Goal: Navigation & Orientation: Find specific page/section

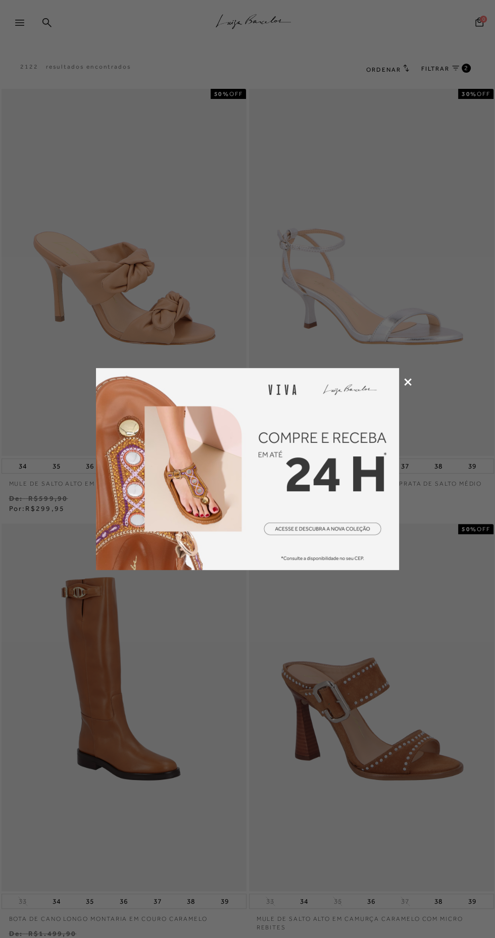
click at [408, 382] on icon at bounding box center [408, 382] width 8 height 8
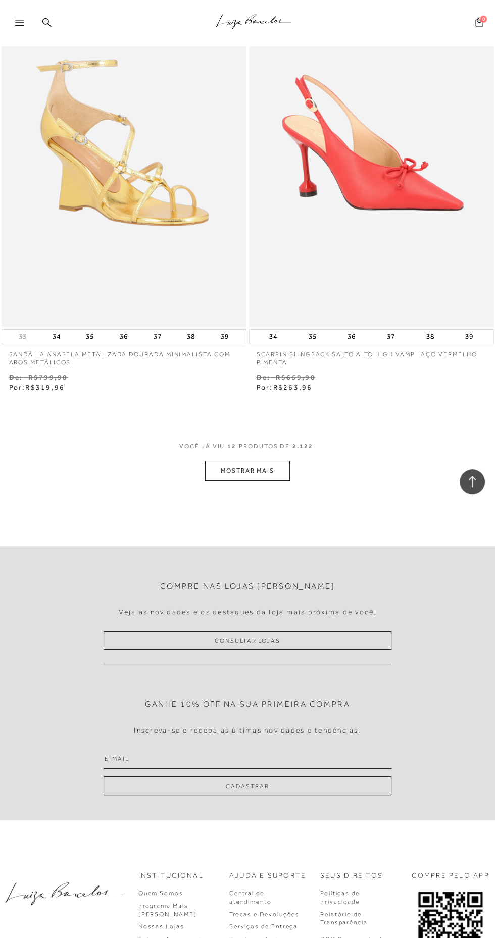
scroll to position [2339, 0]
click at [246, 469] on button "MOSTRAR MAIS" at bounding box center [247, 470] width 85 height 20
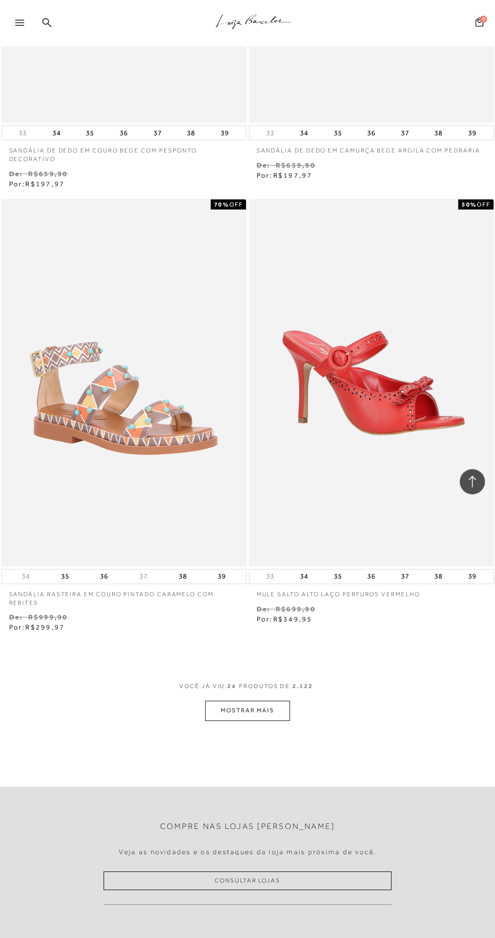
scroll to position [4760, 0]
click at [281, 716] on button "MOSTRAR MAIS" at bounding box center [247, 710] width 85 height 20
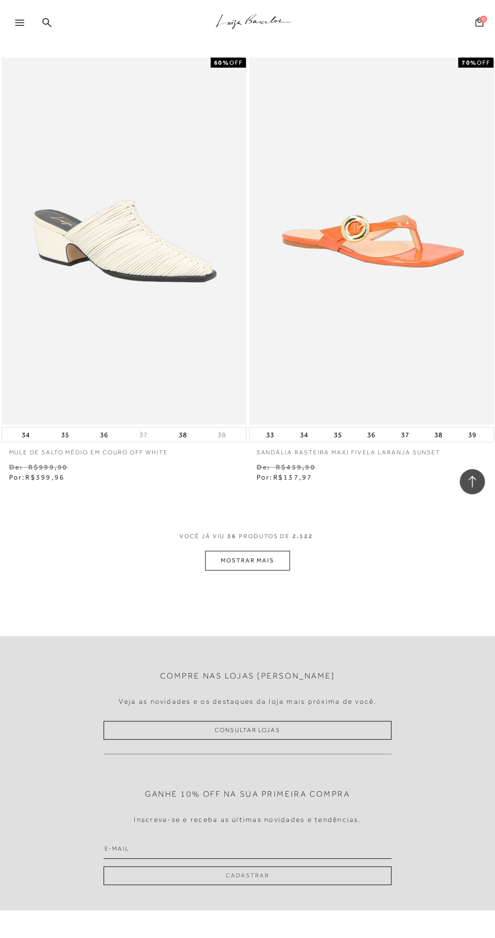
scroll to position [7560, 0]
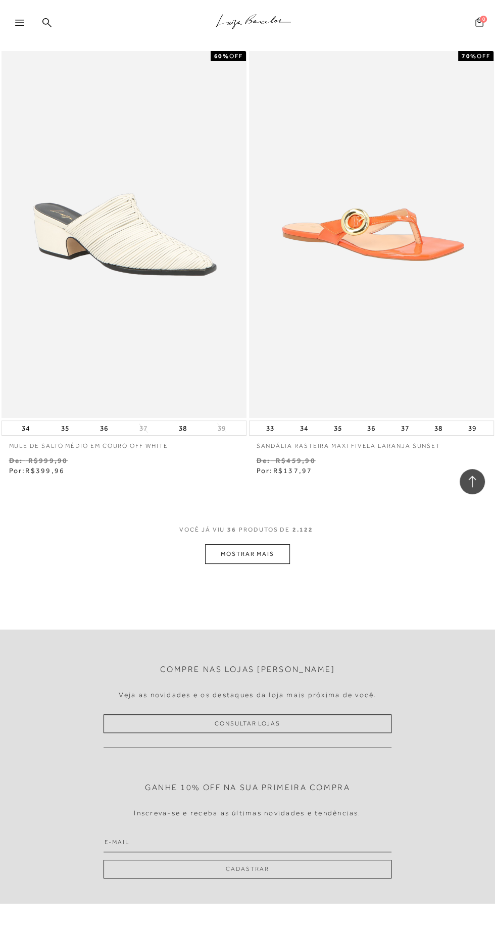
click at [264, 552] on button "MOSTRAR MAIS" at bounding box center [247, 554] width 85 height 20
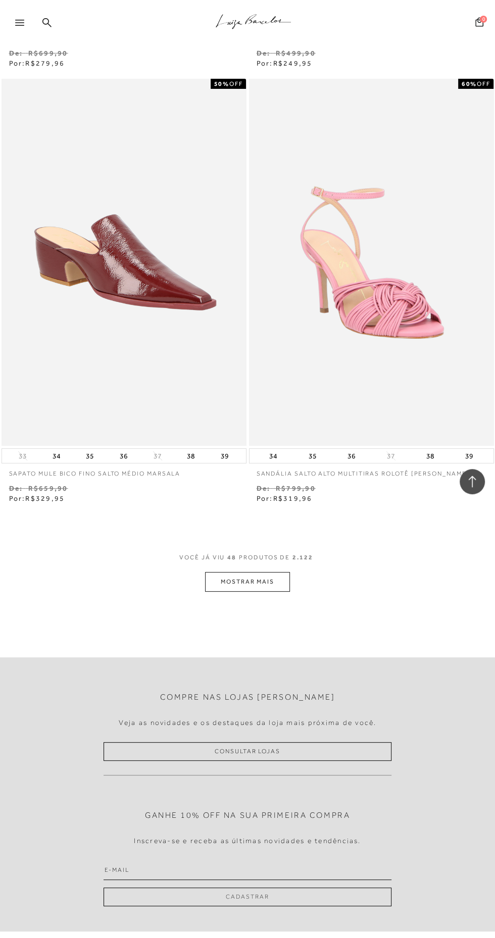
scroll to position [10184, 0]
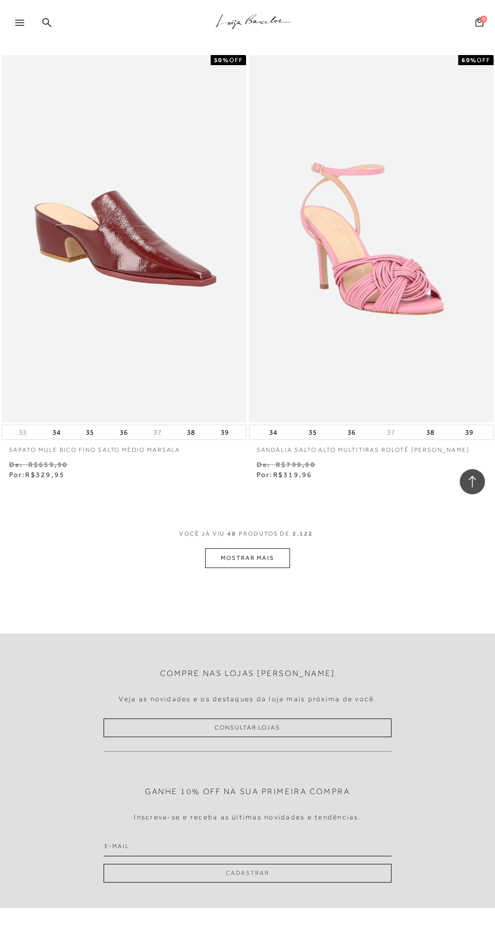
click at [270, 548] on button "MOSTRAR MAIS" at bounding box center [247, 558] width 85 height 20
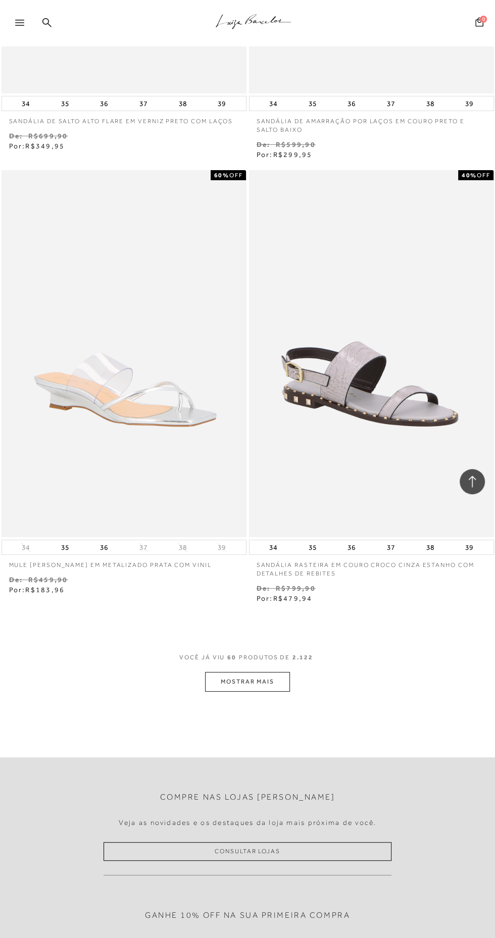
scroll to position [12689, 0]
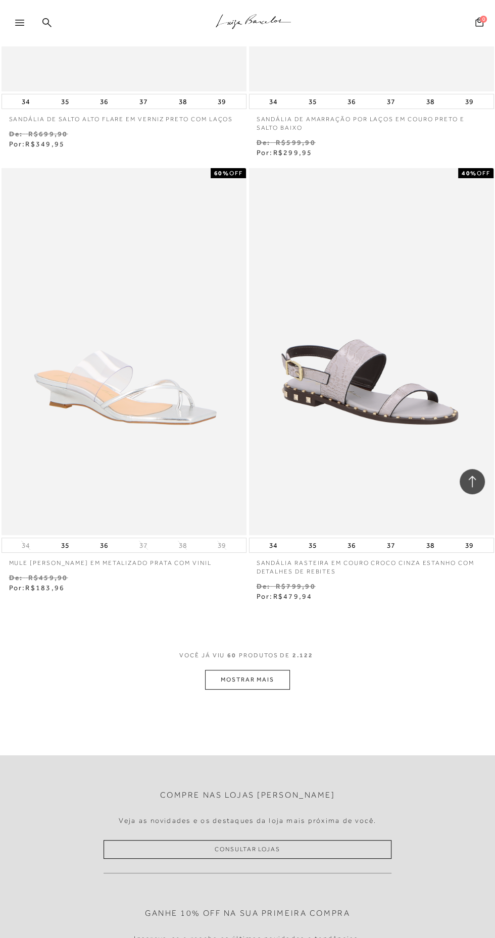
click at [251, 679] on button "MOSTRAR MAIS" at bounding box center [247, 680] width 85 height 20
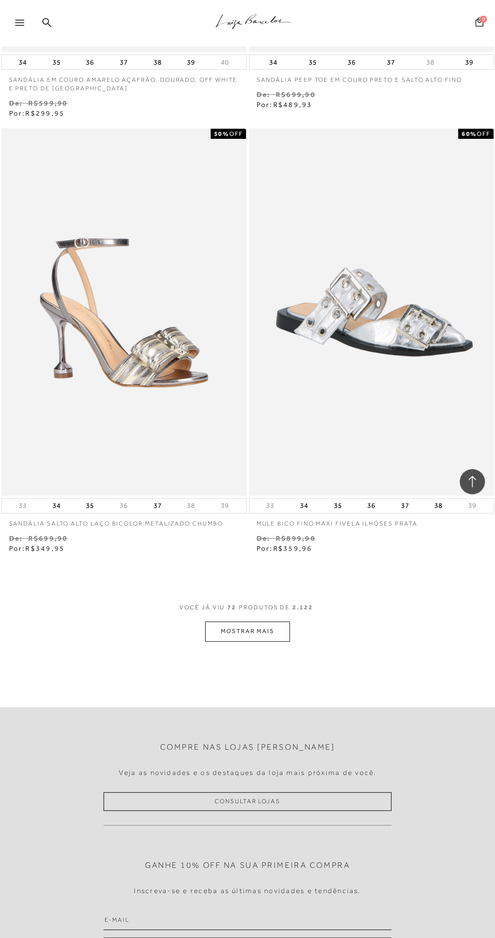
scroll to position [15374, 0]
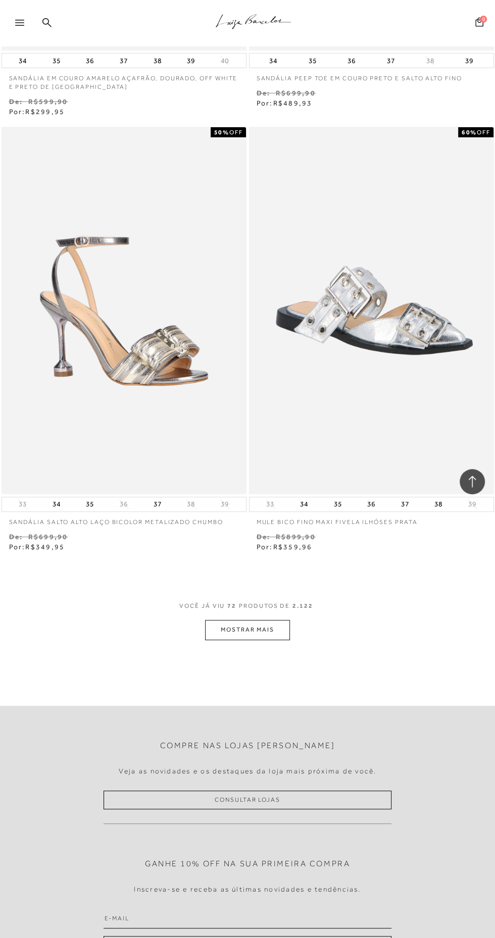
click at [250, 623] on button "MOSTRAR MAIS" at bounding box center [247, 630] width 85 height 20
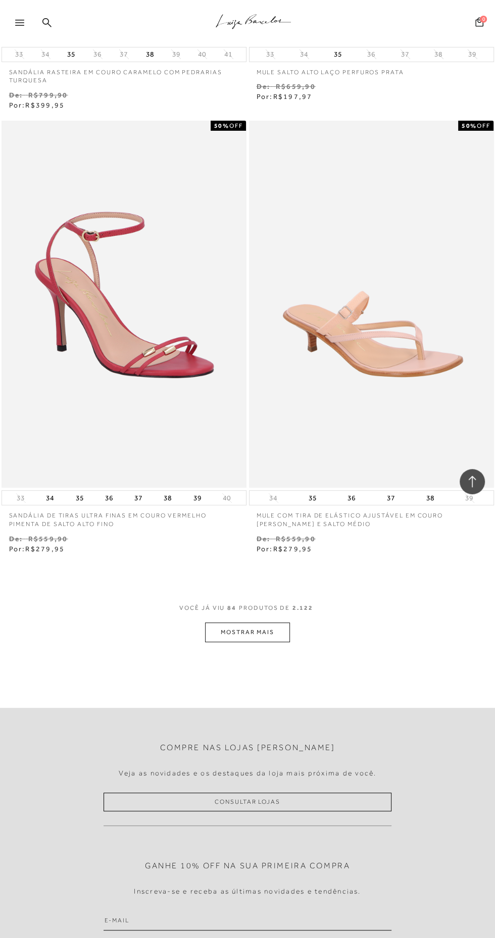
scroll to position [18041, 0]
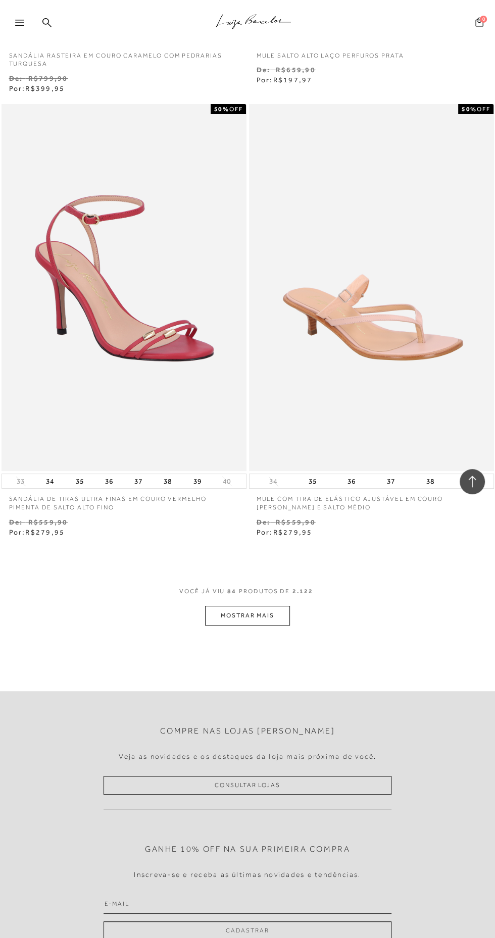
click at [276, 613] on button "MOSTRAR MAIS" at bounding box center [247, 616] width 85 height 20
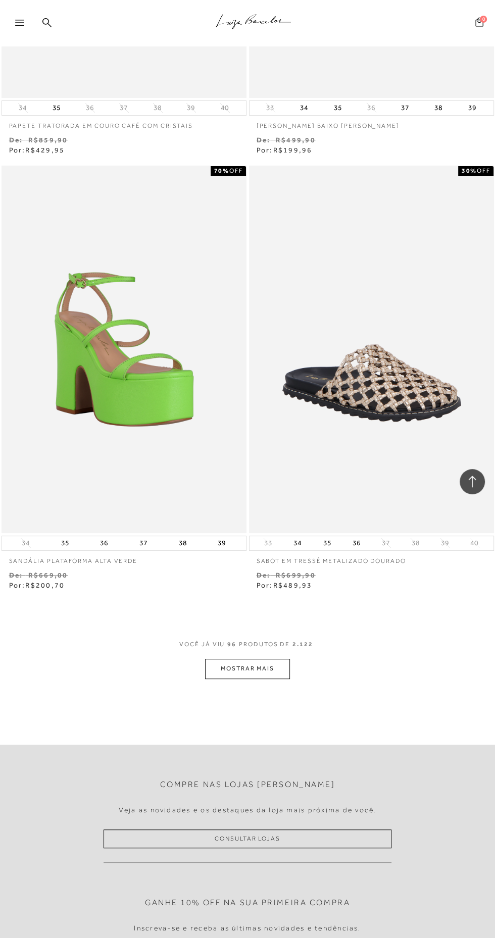
scroll to position [20633, 0]
click at [252, 664] on button "MOSTRAR MAIS" at bounding box center [247, 668] width 85 height 20
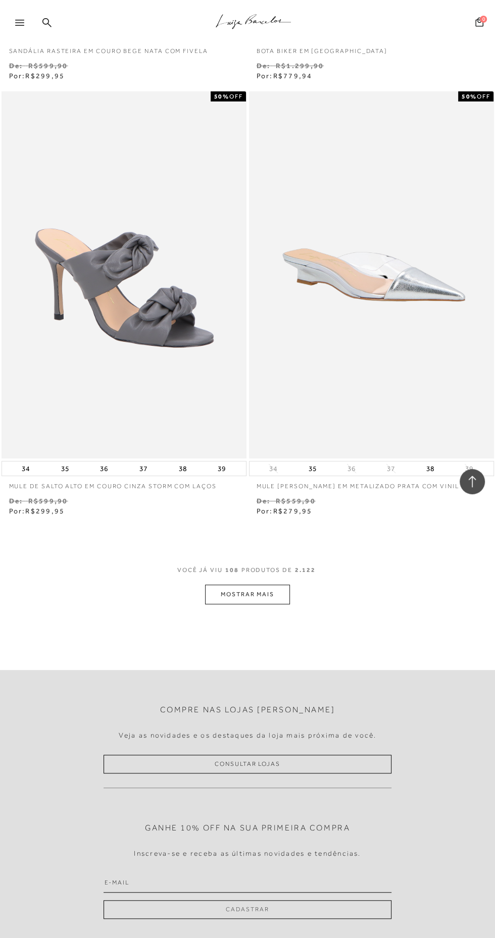
scroll to position [23352, 0]
click at [260, 586] on button "MOSTRAR MAIS" at bounding box center [247, 593] width 85 height 20
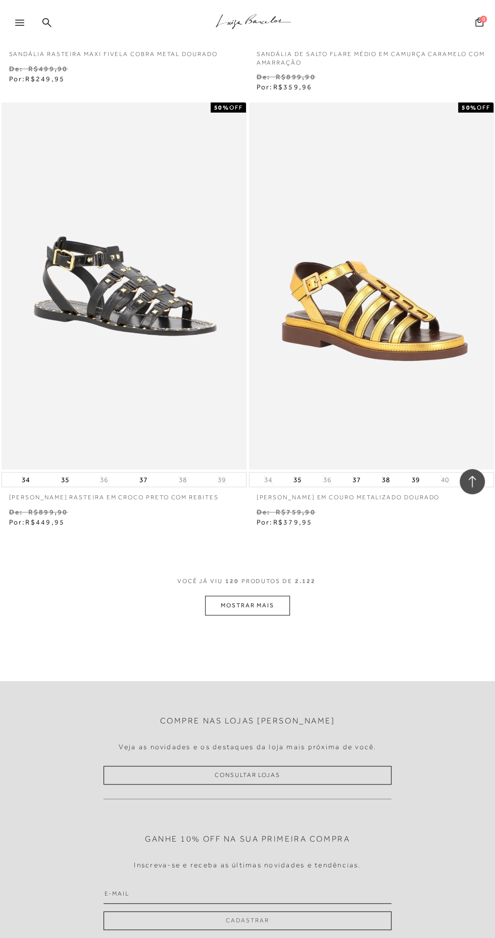
scroll to position [25996, 0]
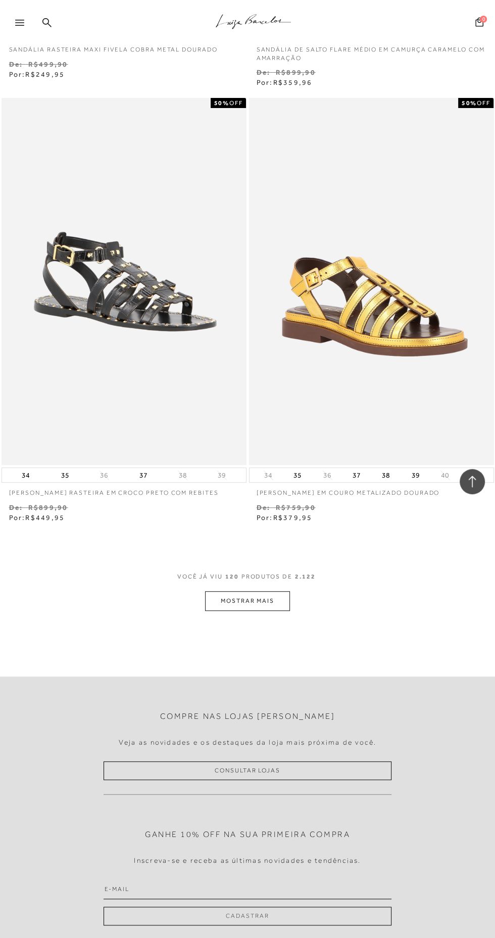
click at [263, 596] on button "MOSTRAR MAIS" at bounding box center [247, 601] width 85 height 20
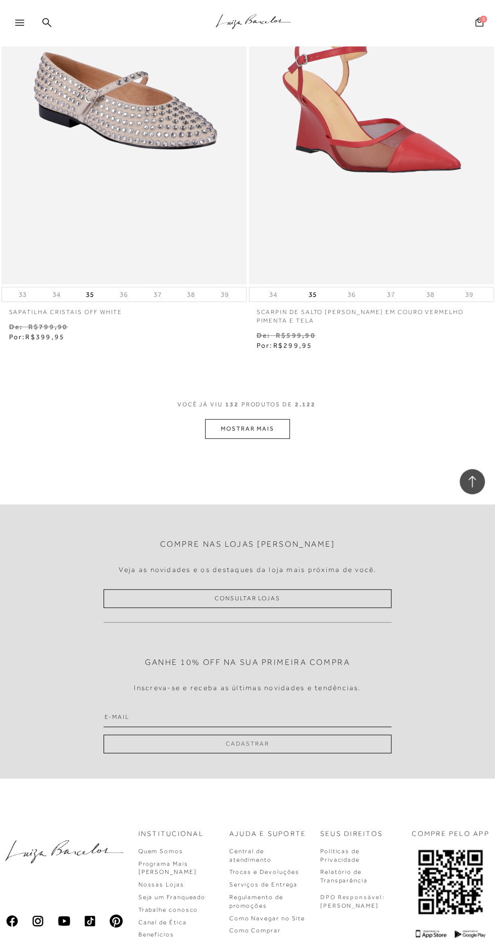
scroll to position [28816, 0]
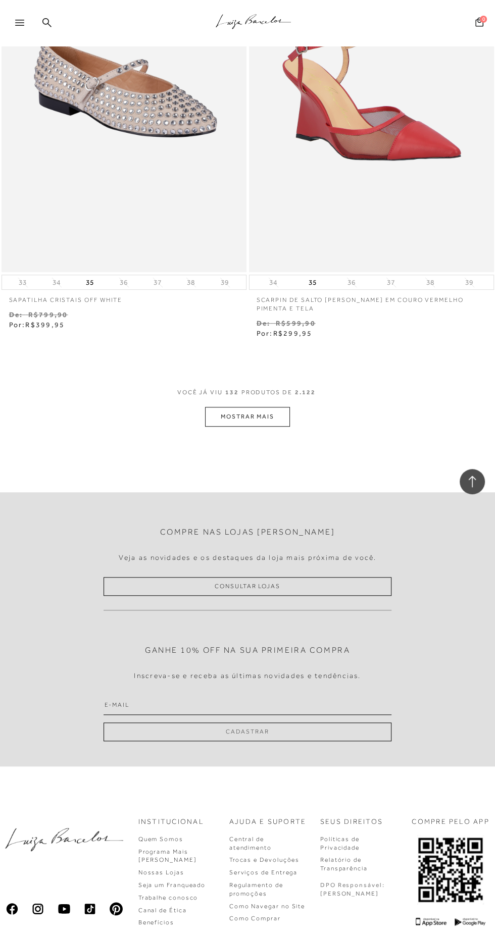
click at [267, 414] on button "MOSTRAR MAIS" at bounding box center [247, 417] width 85 height 20
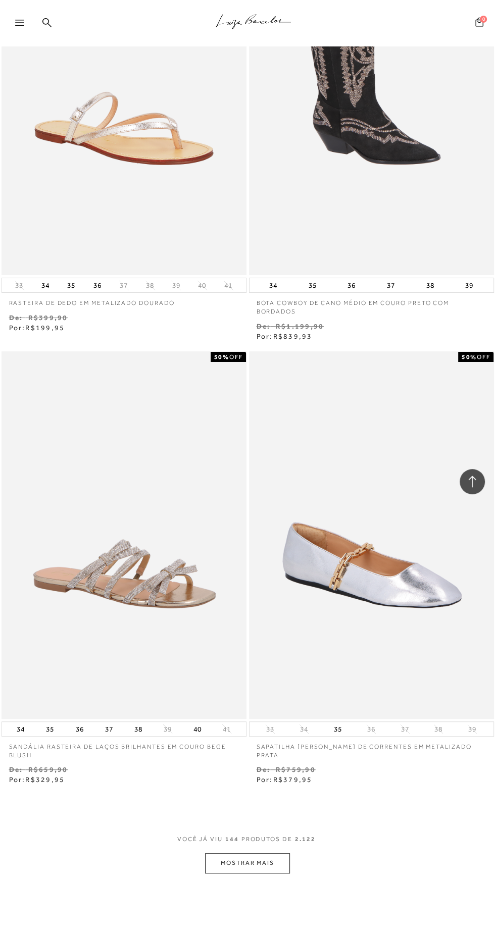
scroll to position [31021, 0]
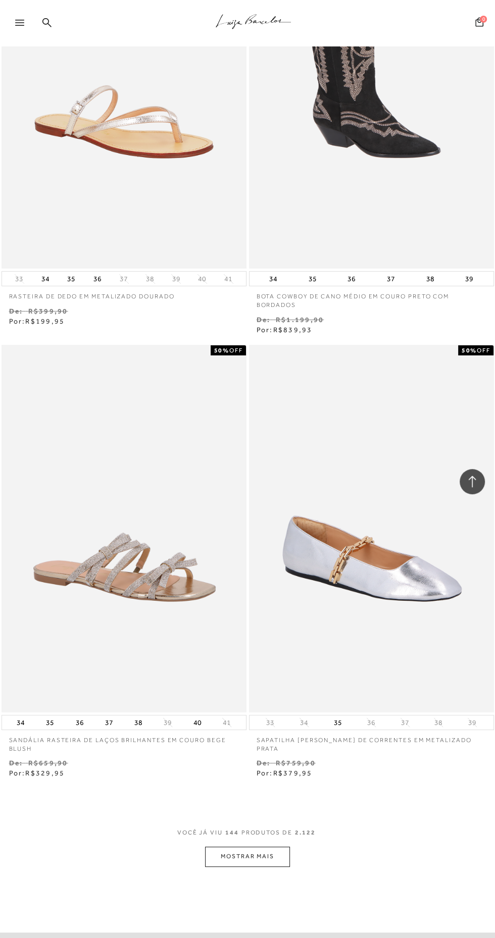
click at [241, 851] on button "MOSTRAR MAIS" at bounding box center [247, 856] width 85 height 20
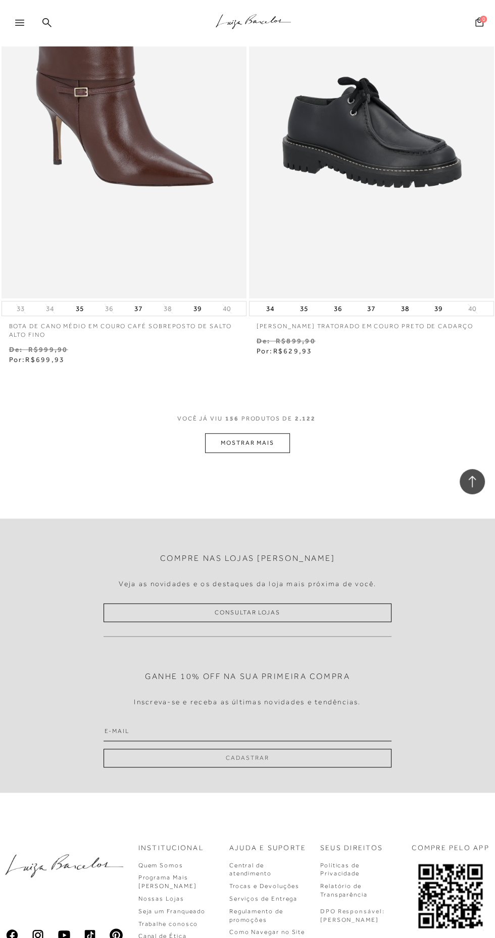
scroll to position [34091, 0]
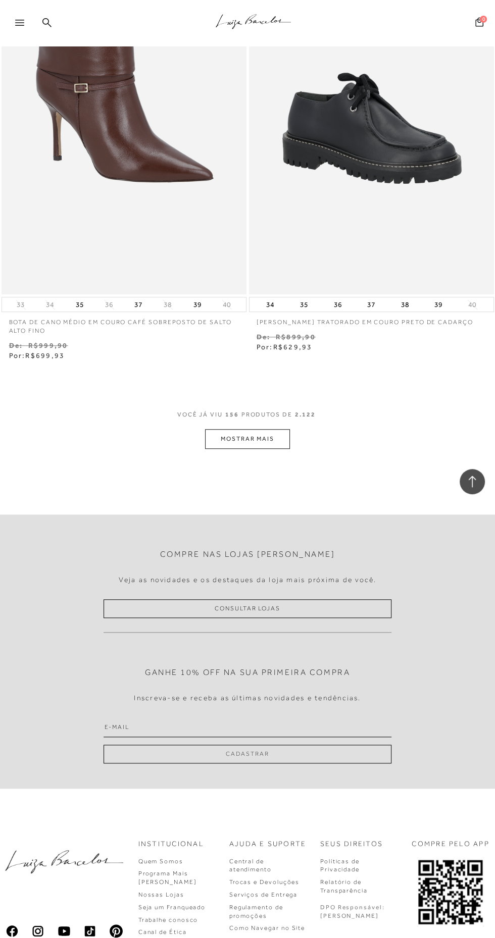
click at [270, 429] on button "MOSTRAR MAIS" at bounding box center [247, 439] width 85 height 20
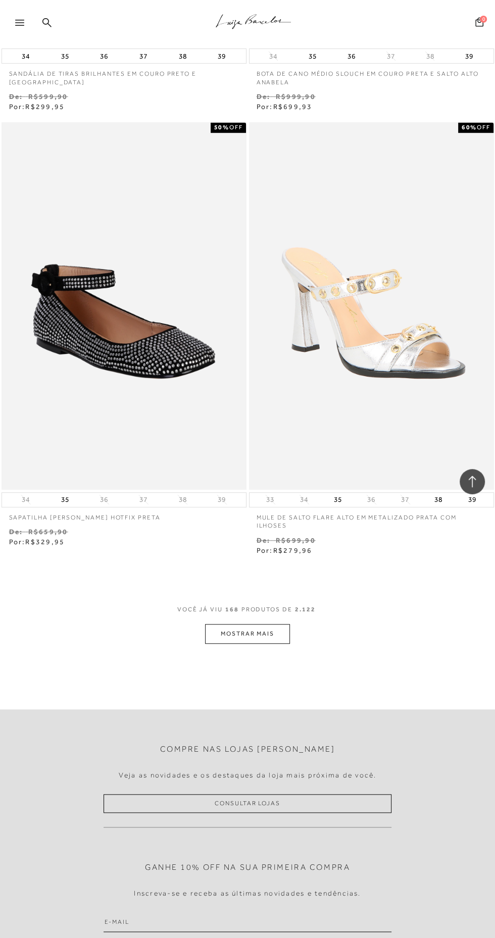
scroll to position [36560, 0]
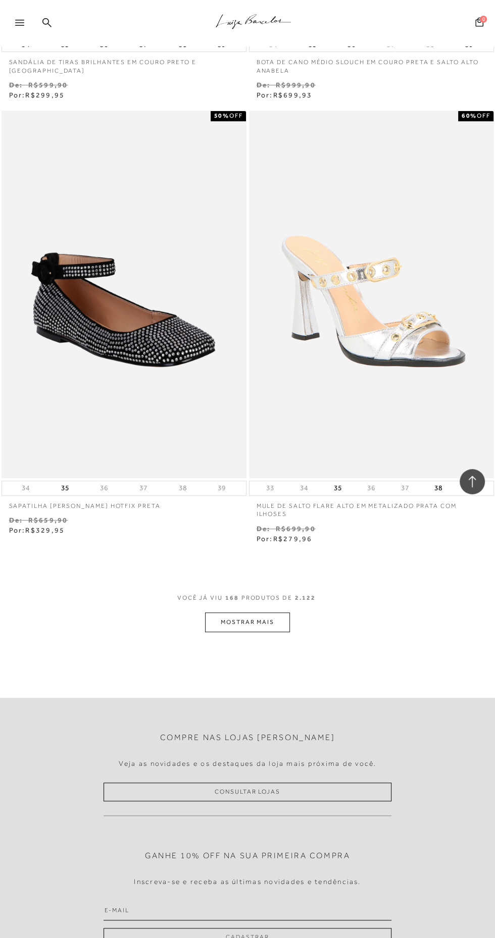
click at [267, 613] on button "MOSTRAR MAIS" at bounding box center [247, 622] width 85 height 20
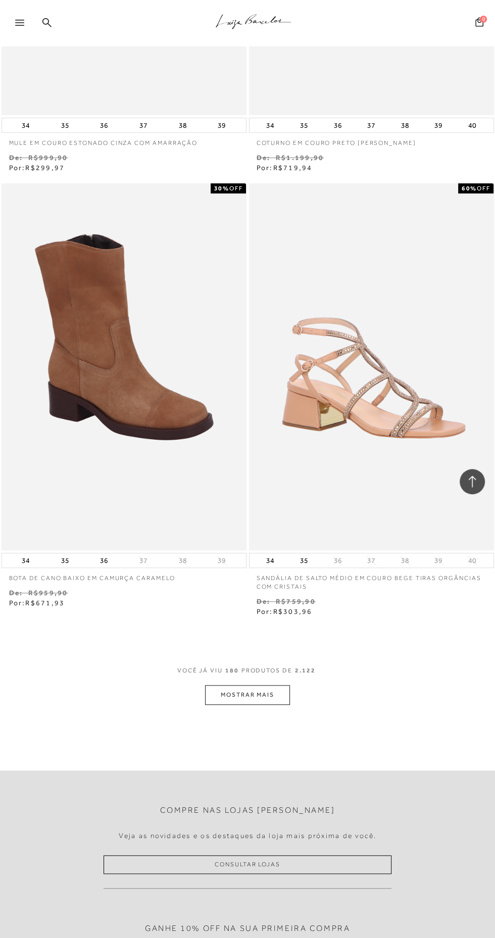
scroll to position [39129, 0]
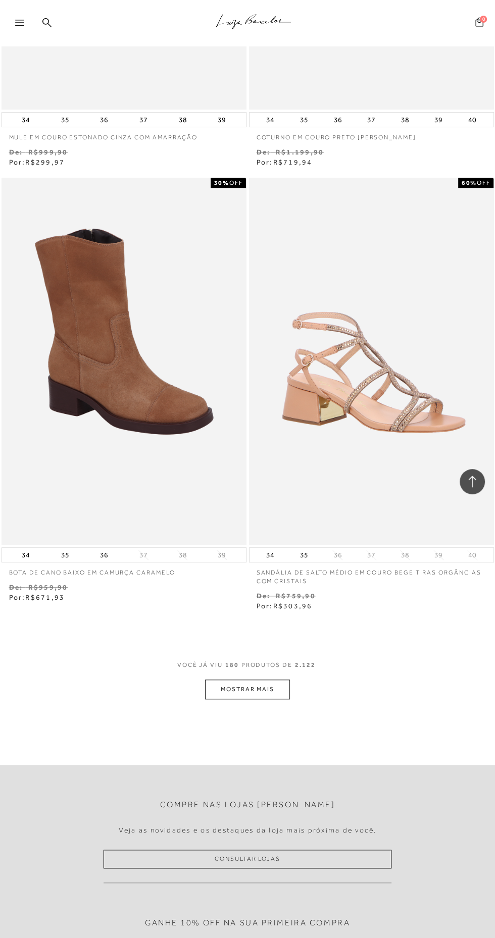
click at [261, 679] on button "MOSTRAR MAIS" at bounding box center [247, 689] width 85 height 20
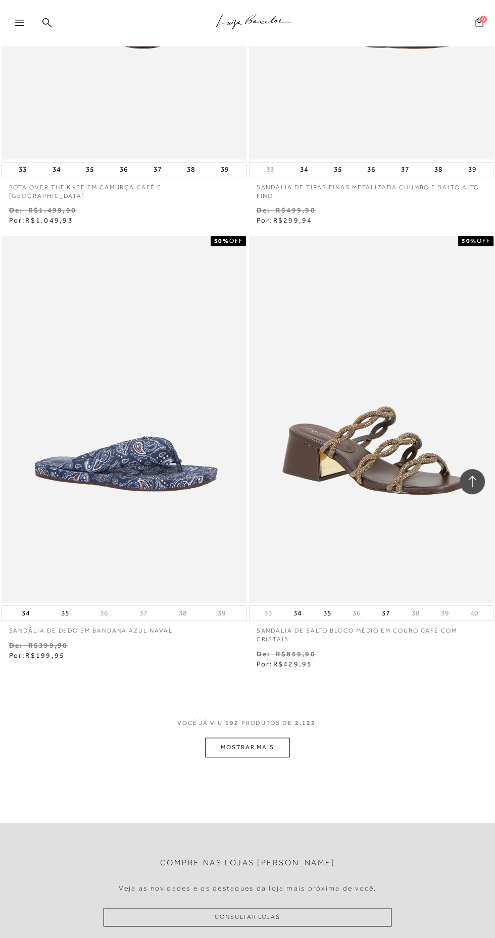
scroll to position [41732, 0]
click at [250, 737] on button "MOSTRAR MAIS" at bounding box center [247, 747] width 85 height 20
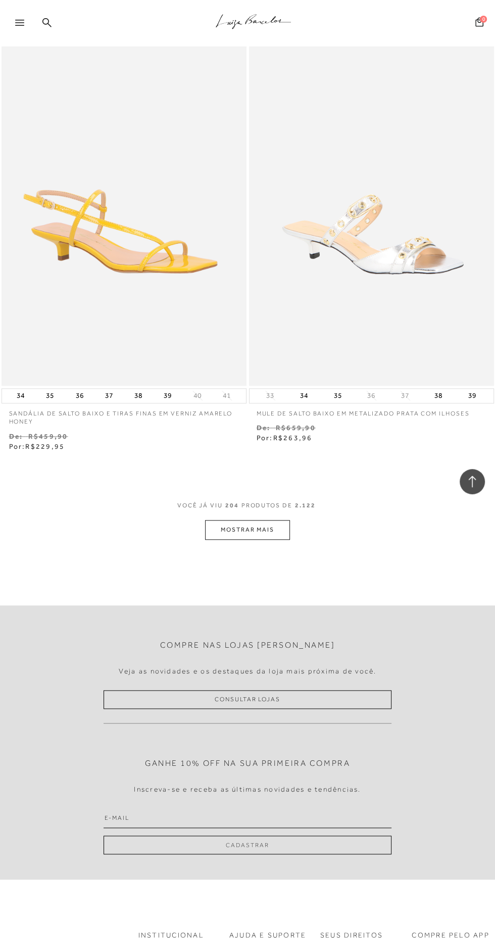
scroll to position [44615, 0]
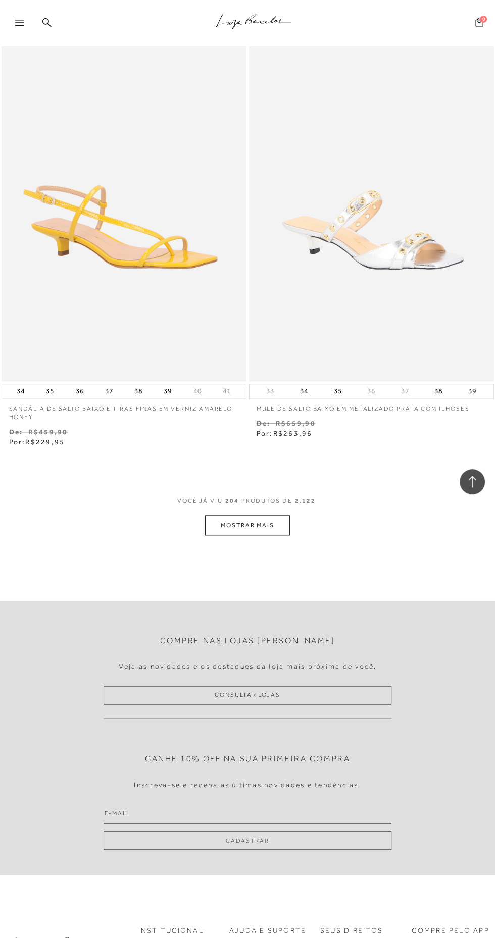
click at [274, 515] on button "MOSTRAR MAIS" at bounding box center [247, 525] width 85 height 20
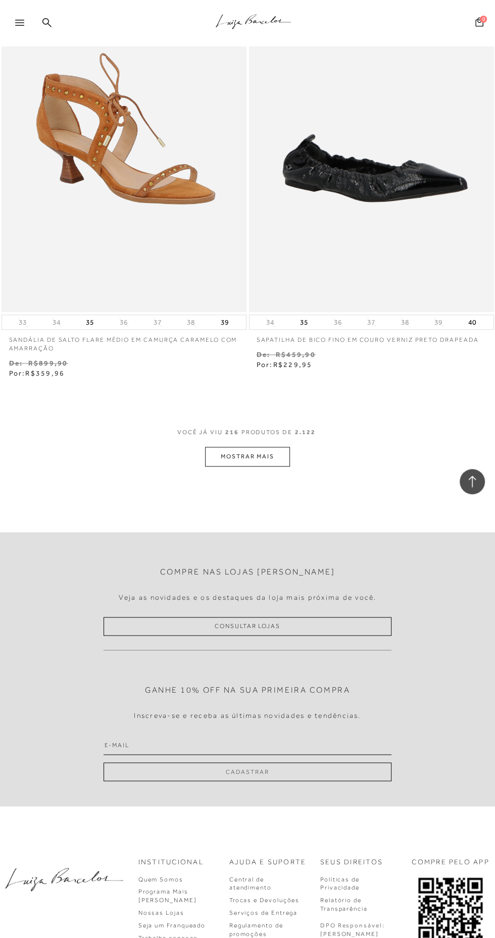
click at [271, 447] on button "MOSTRAR MAIS" at bounding box center [247, 457] width 85 height 20
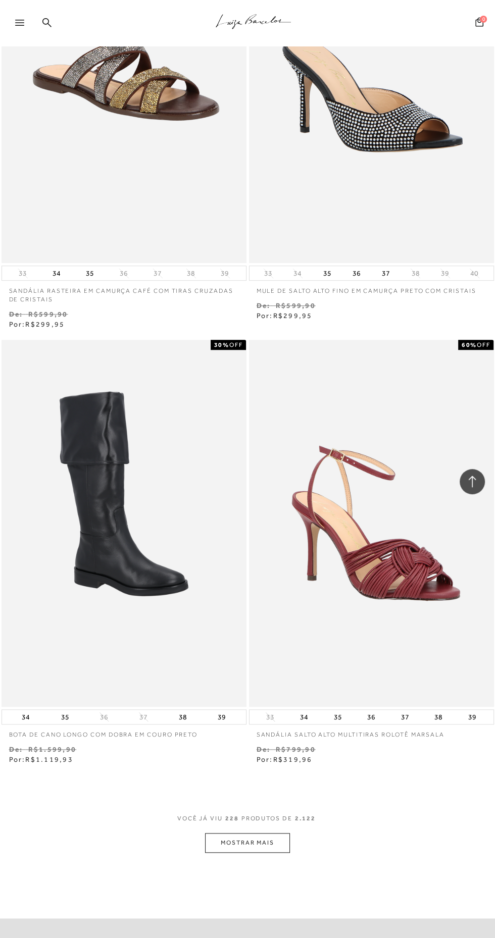
scroll to position [49567, 0]
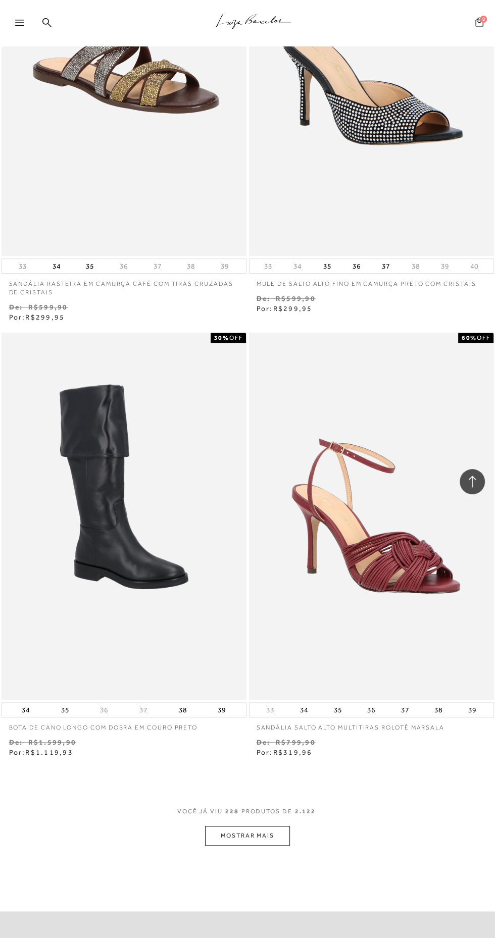
click at [256, 826] on button "MOSTRAR MAIS" at bounding box center [247, 836] width 85 height 20
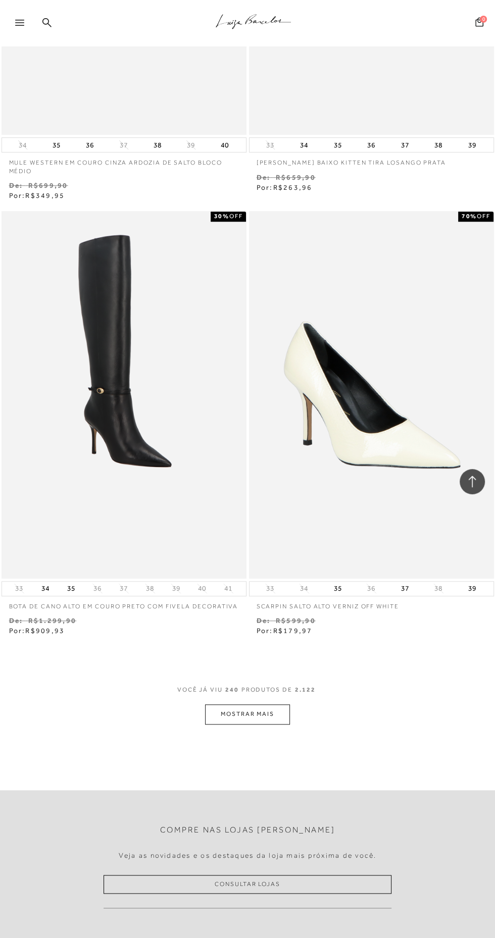
scroll to position [52333, 0]
click at [263, 705] on button "MOSTRAR MAIS" at bounding box center [247, 714] width 85 height 20
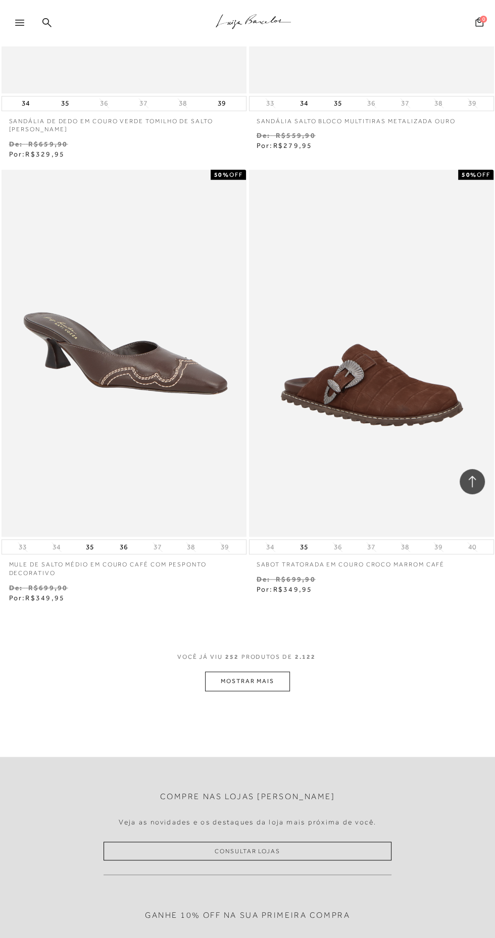
scroll to position [55015, 0]
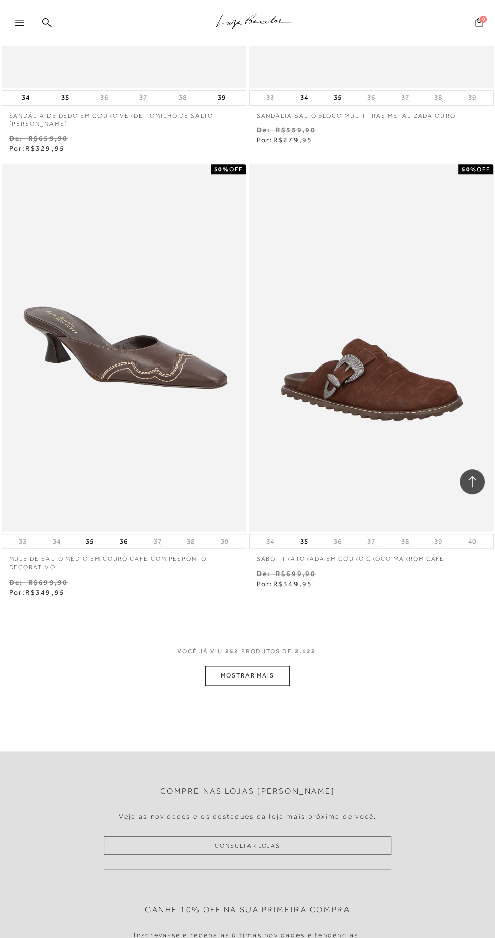
click at [263, 670] on button "MOSTRAR MAIS" at bounding box center [247, 676] width 85 height 20
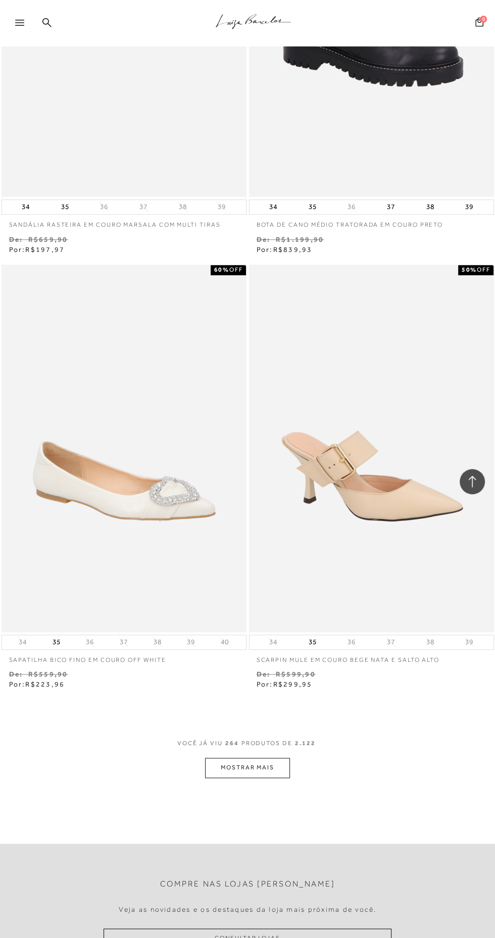
scroll to position [57665, 0]
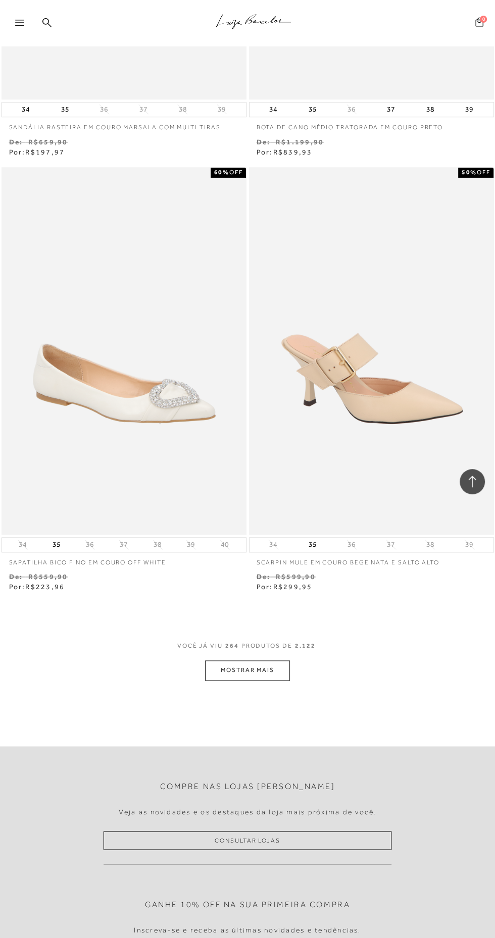
click at [268, 665] on button "MOSTRAR MAIS" at bounding box center [247, 670] width 85 height 20
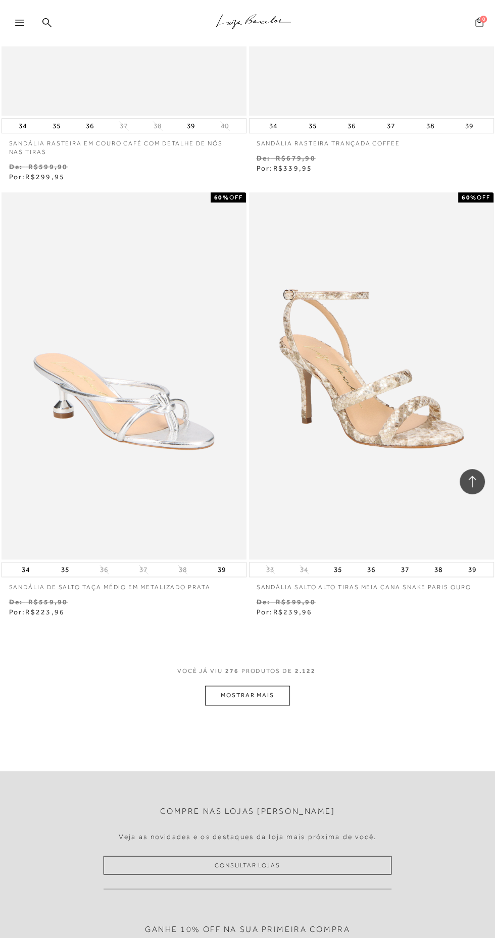
scroll to position [60285, 0]
click at [276, 686] on button "MOSTRAR MAIS" at bounding box center [247, 694] width 85 height 20
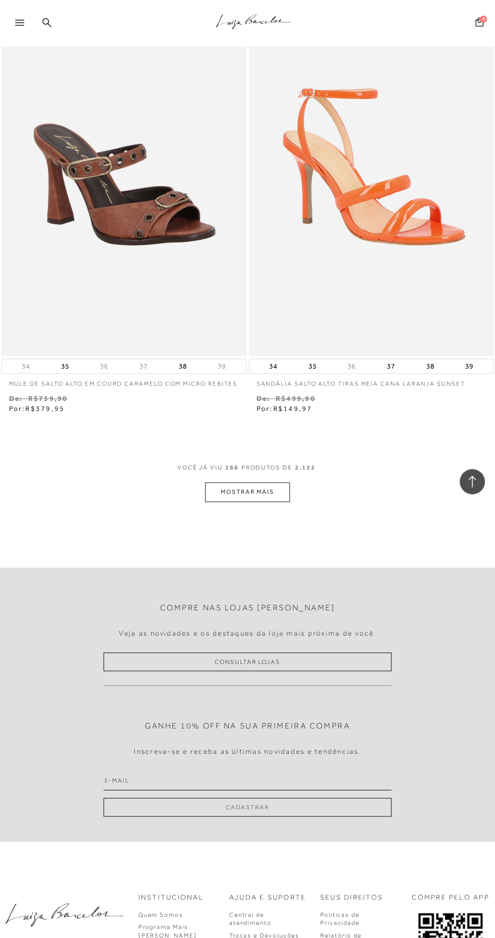
scroll to position [63111, 0]
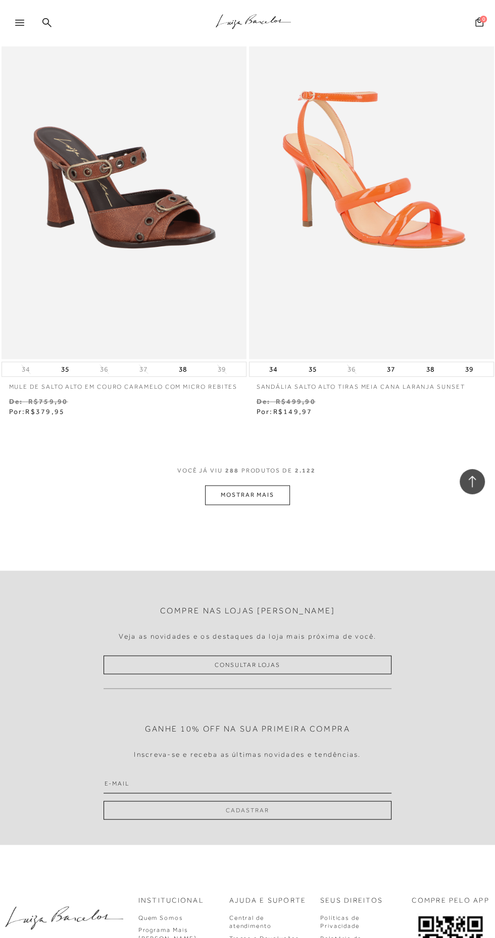
click at [261, 490] on button "MOSTRAR MAIS" at bounding box center [247, 495] width 85 height 20
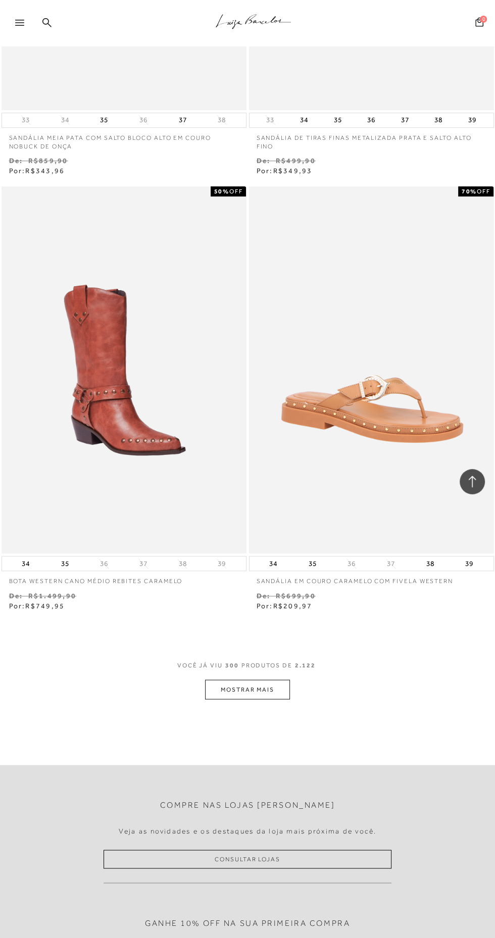
scroll to position [65577, 0]
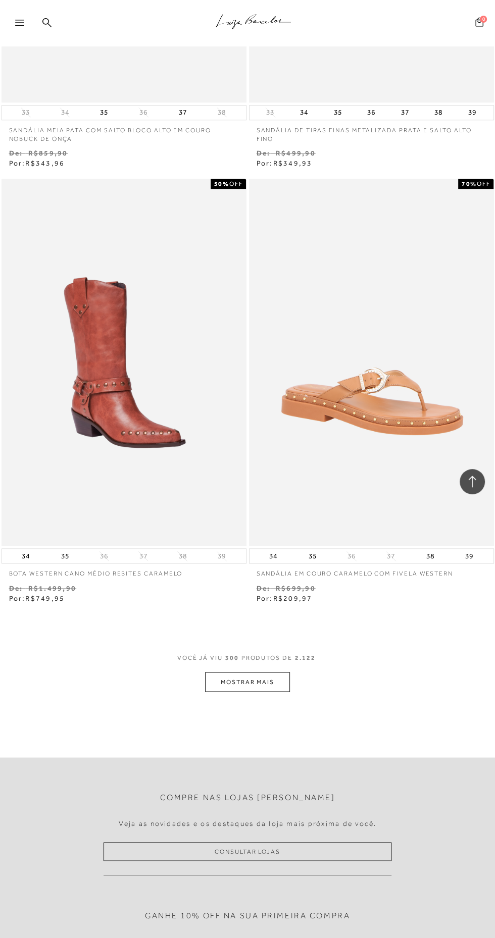
click at [272, 679] on button "MOSTRAR MAIS" at bounding box center [247, 682] width 85 height 20
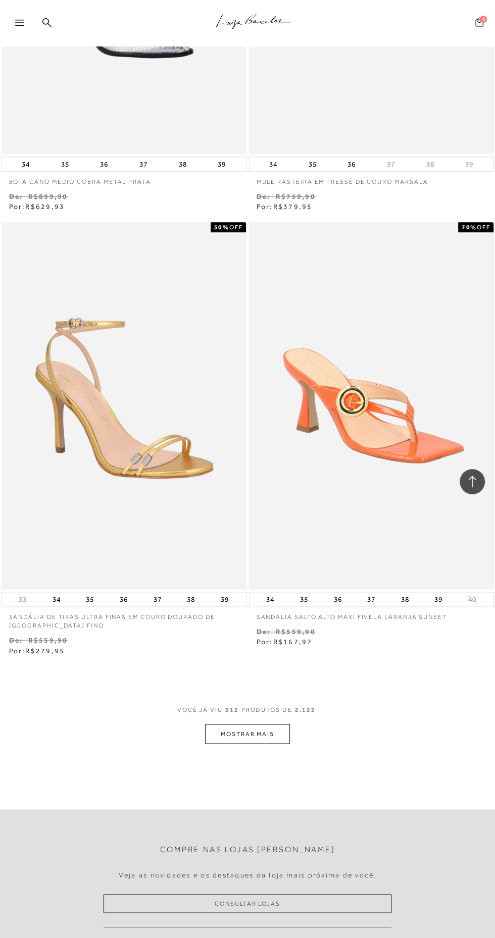
scroll to position [68180, 0]
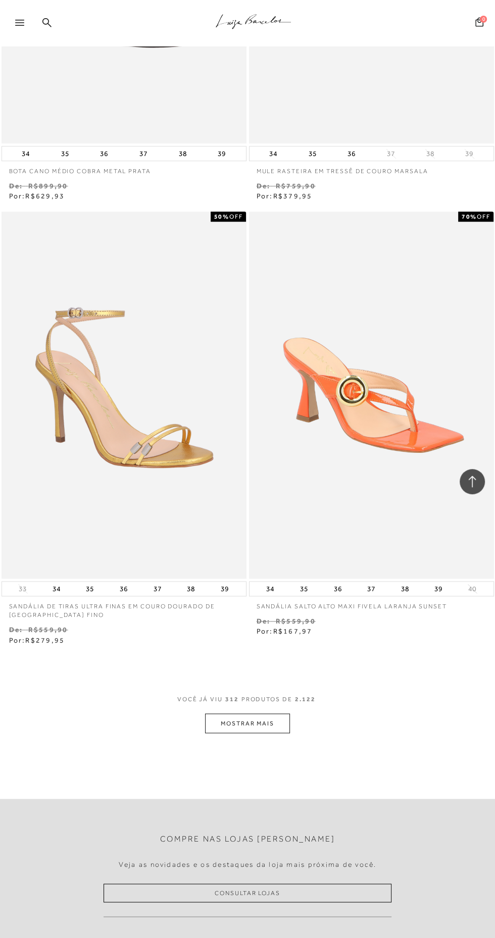
click at [264, 716] on button "MOSTRAR MAIS" at bounding box center [247, 723] width 85 height 20
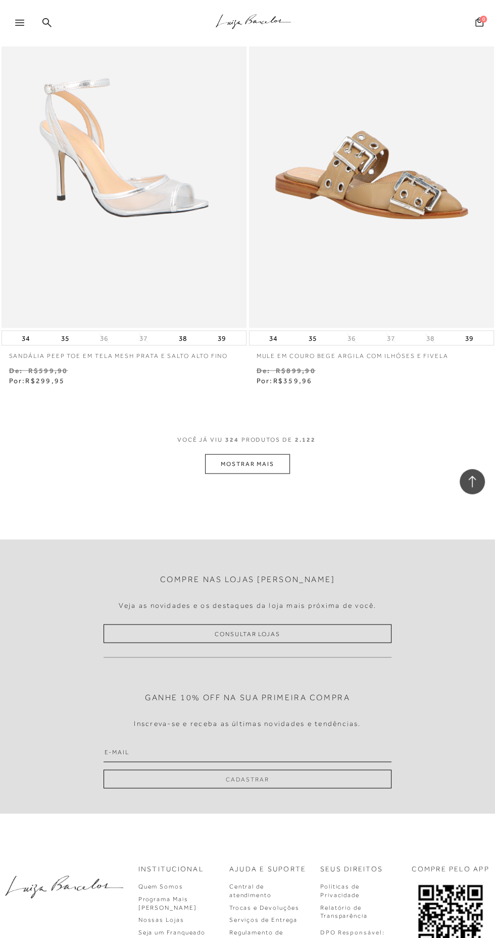
scroll to position [71132, 0]
